Goal: Register for event/course

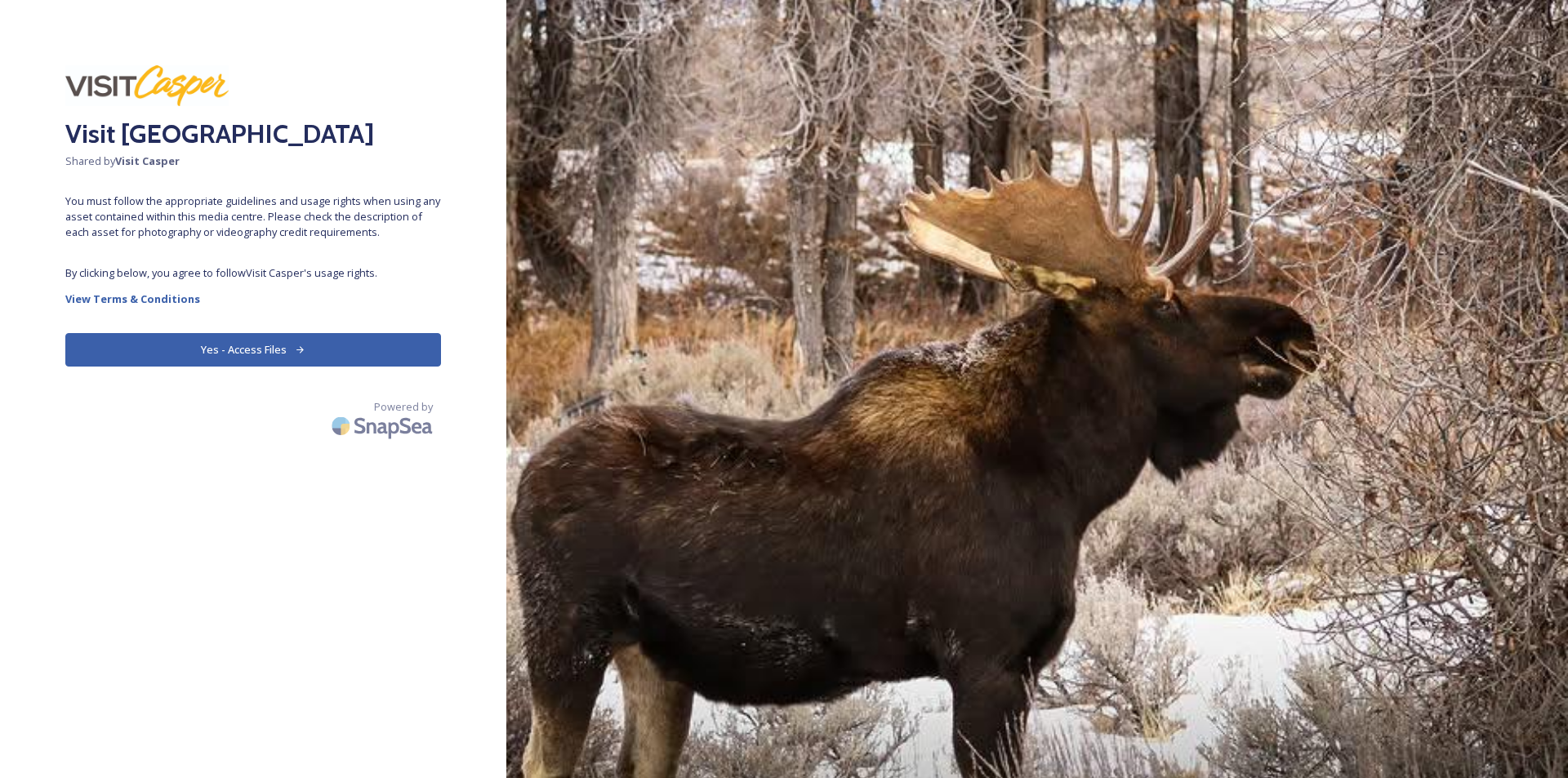
click at [231, 345] on button "Yes - Access Files" at bounding box center [253, 350] width 376 height 33
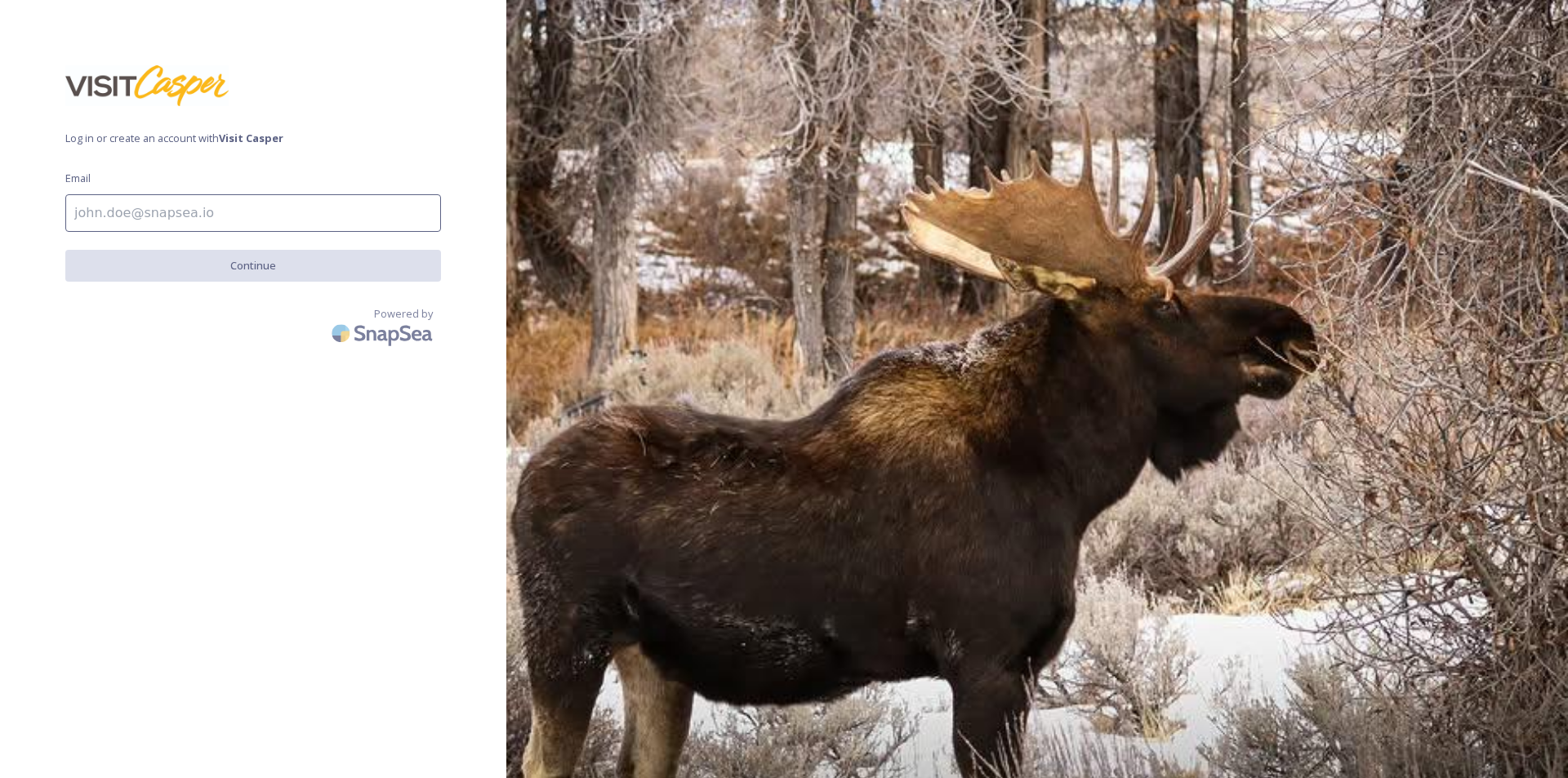
click at [215, 217] on input at bounding box center [253, 213] width 376 height 37
type input "[EMAIL_ADDRESS][DOMAIN_NAME]"
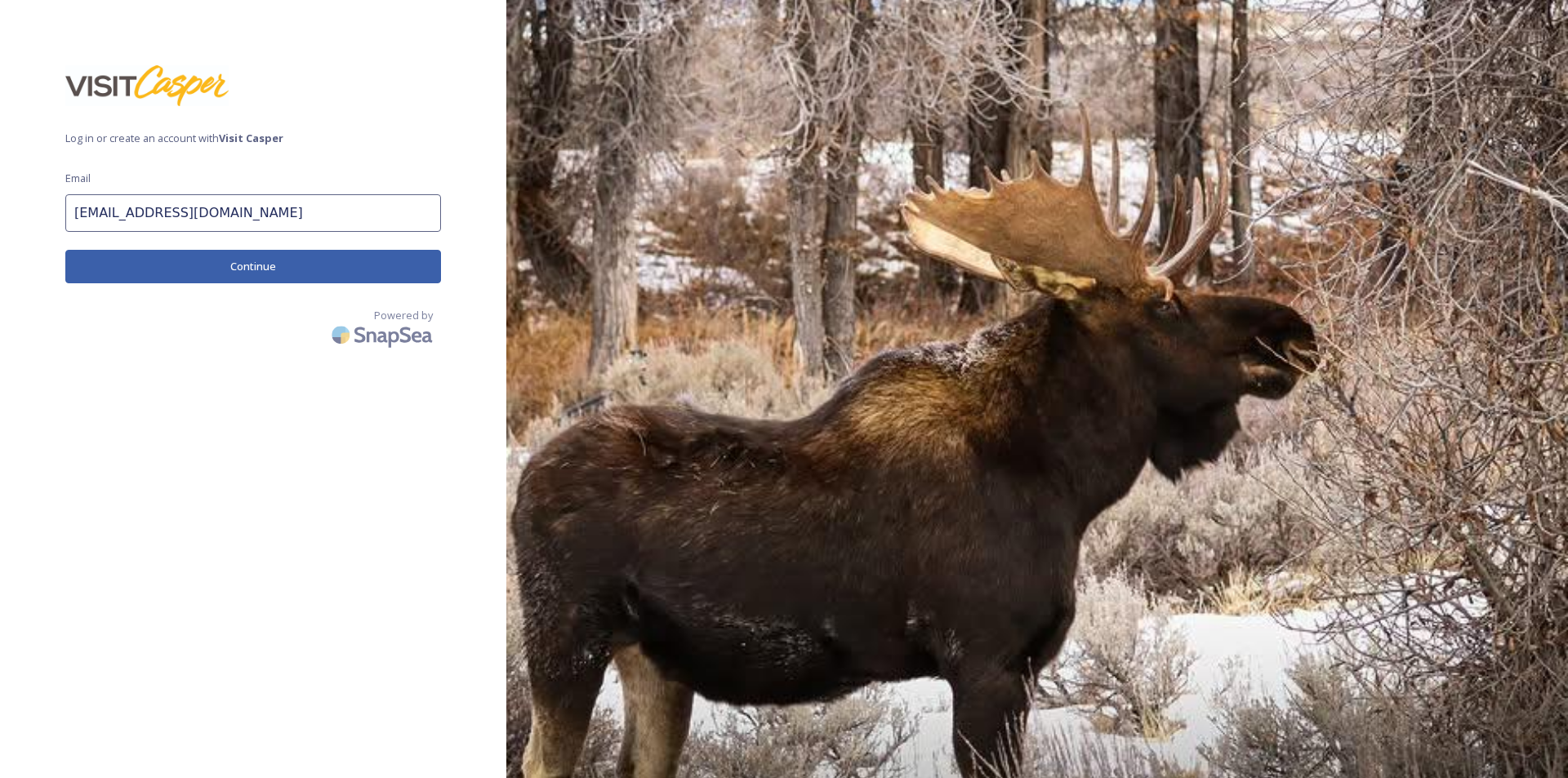
click at [289, 263] on button "Continue" at bounding box center [253, 267] width 376 height 33
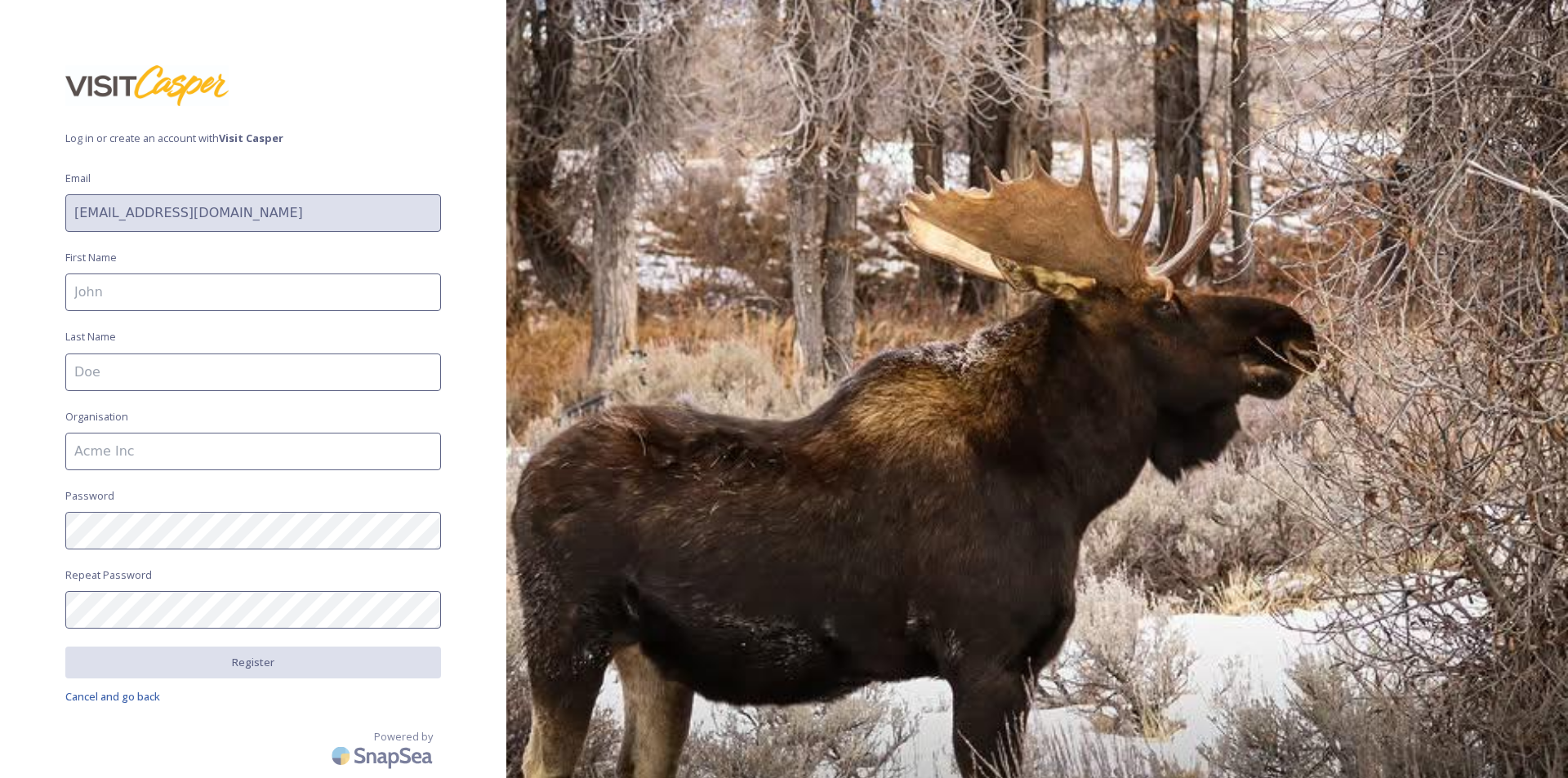
click at [253, 297] on input at bounding box center [253, 292] width 376 height 37
type input "[PERSON_NAME]"
click at [195, 375] on input at bounding box center [253, 373] width 376 height 37
type input "Batt"
click at [184, 456] on input at bounding box center [253, 451] width 376 height 37
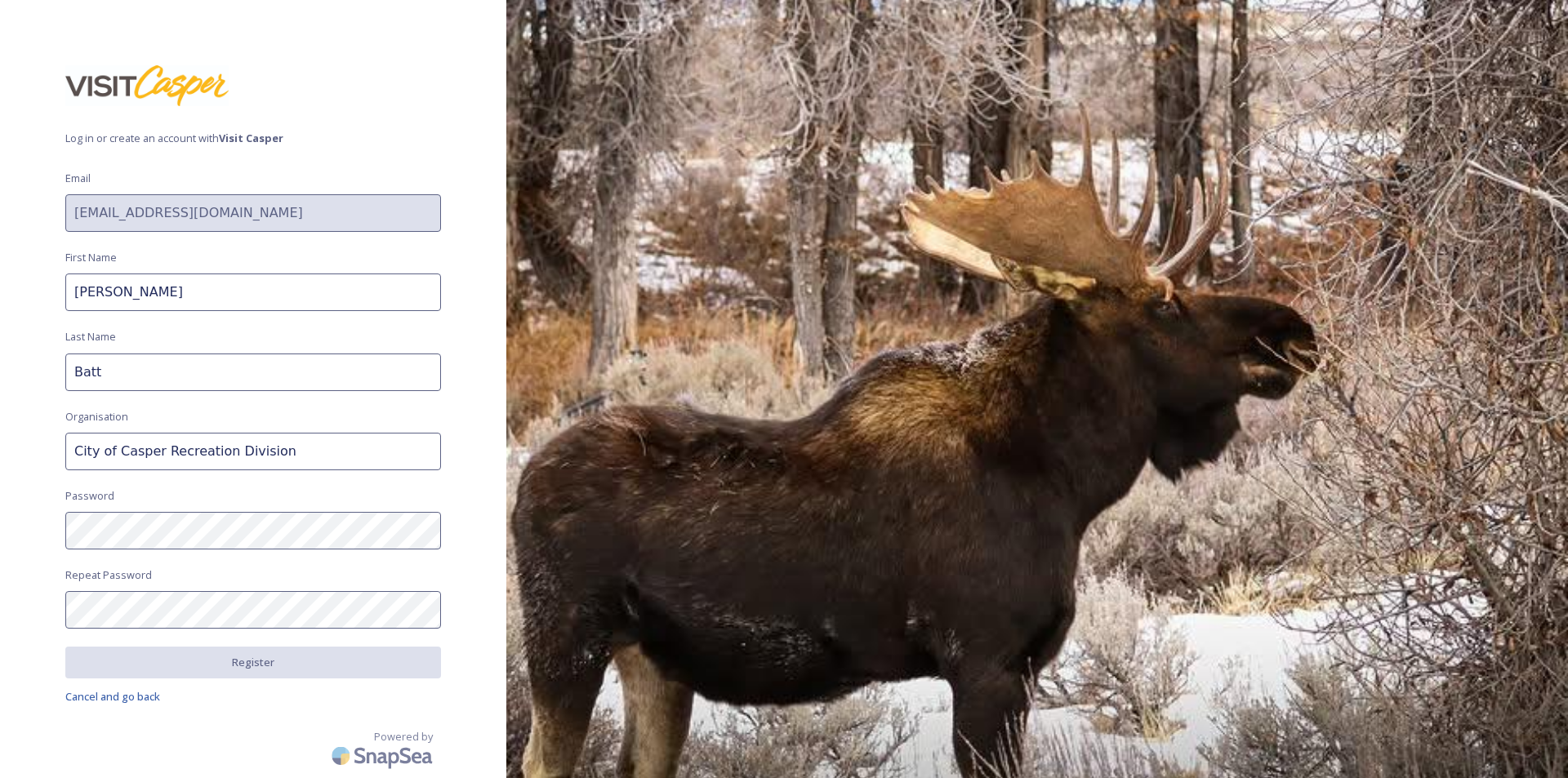
type input "City of Casper Recreation Division"
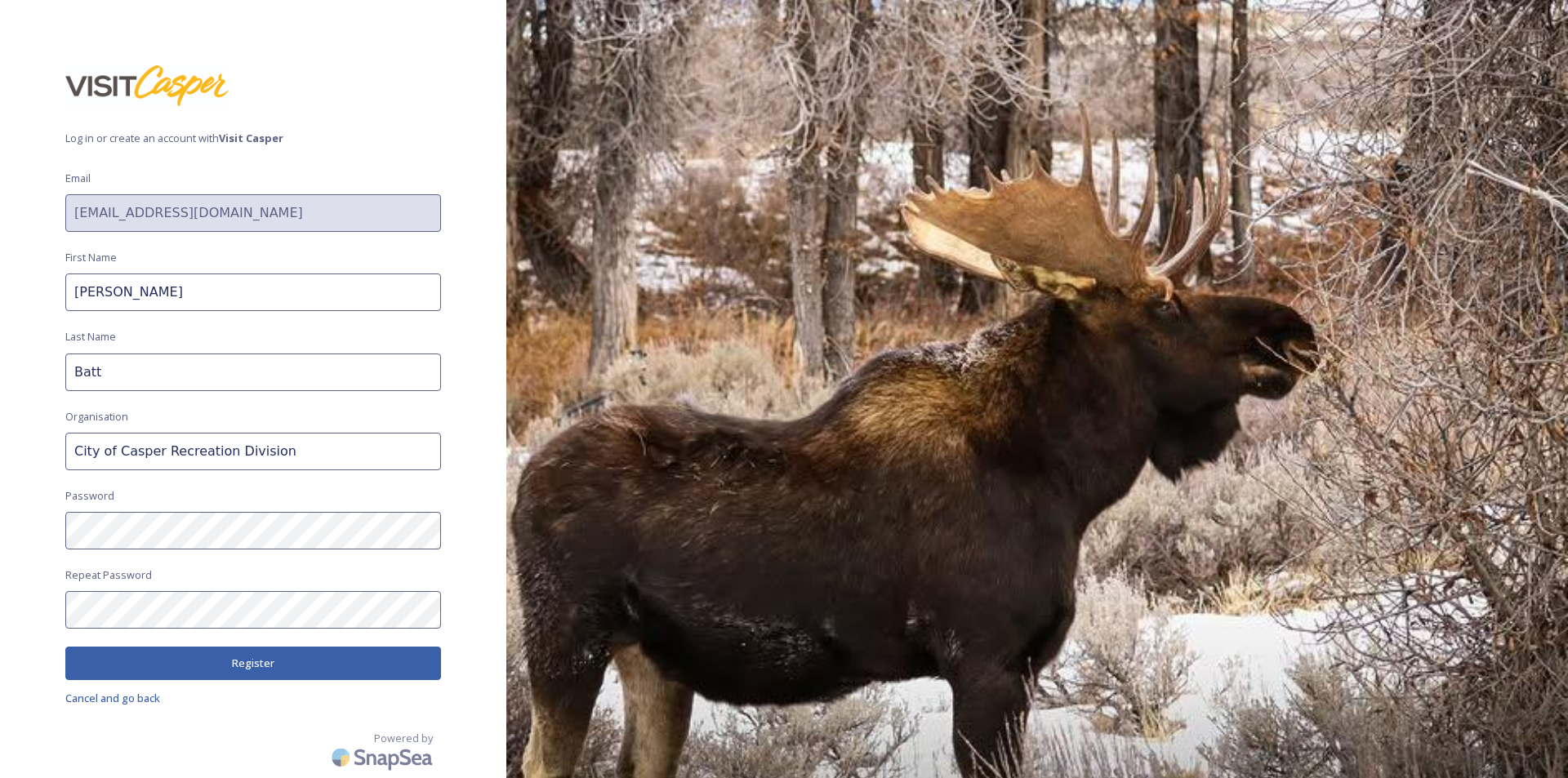
click at [238, 662] on button "Register" at bounding box center [253, 664] width 376 height 33
